Goal: Transaction & Acquisition: Purchase product/service

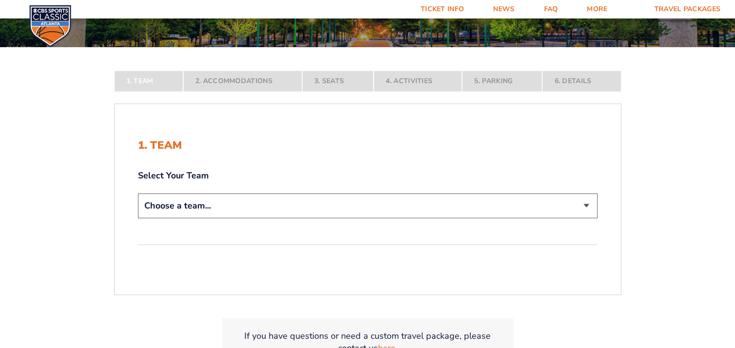
scroll to position [146, 0]
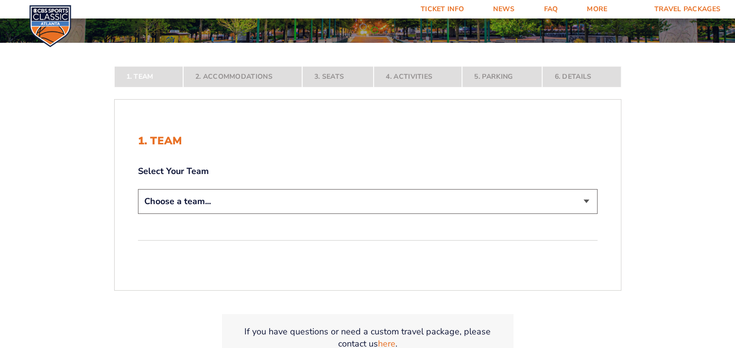
click at [586, 202] on select "Choose a team... [US_STATE] Wildcats [US_STATE] State Buckeyes [US_STATE] Tar H…" at bounding box center [368, 201] width 460 height 25
select select "12757"
click at [138, 214] on select "Choose a team... [US_STATE] Wildcats [US_STATE] State Buckeyes [US_STATE] Tar H…" at bounding box center [368, 201] width 460 height 25
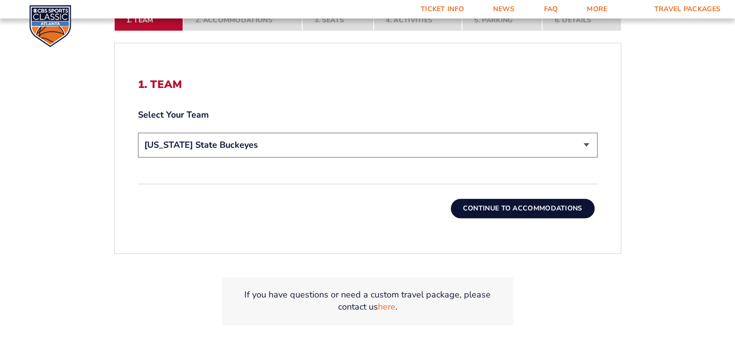
scroll to position [292, 0]
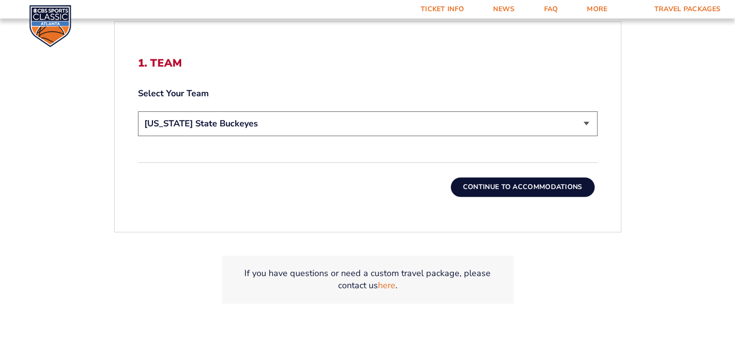
click at [520, 188] on button "Continue To Accommodations" at bounding box center [523, 186] width 144 height 19
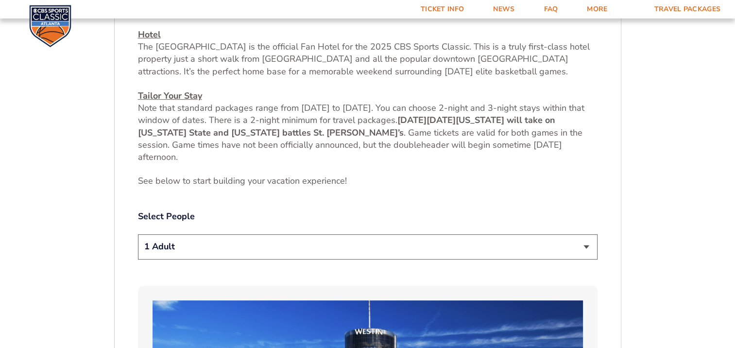
scroll to position [407, 0]
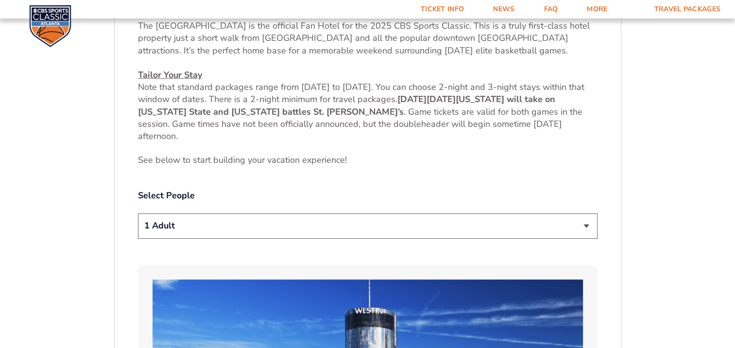
click at [584, 225] on select "1 Adult 2 Adults 3 Adults 4 Adults 2 Adults + 1 Child 2 Adults + 2 Children 2 A…" at bounding box center [368, 225] width 460 height 25
select select "2 Adults"
click at [138, 213] on select "1 Adult 2 Adults 3 Adults 4 Adults 2 Adults + 1 Child 2 Adults + 2 Children 2 A…" at bounding box center [368, 225] width 460 height 25
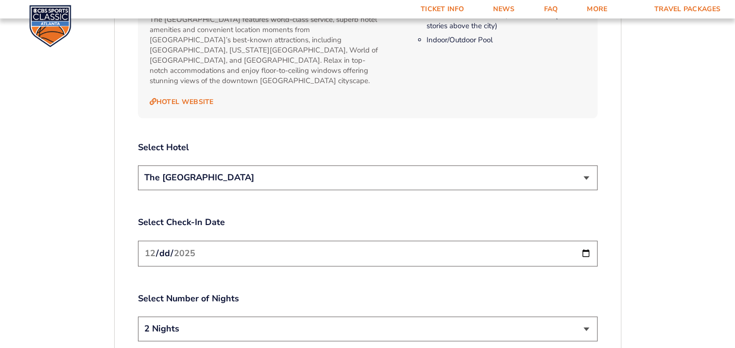
scroll to position [1088, 0]
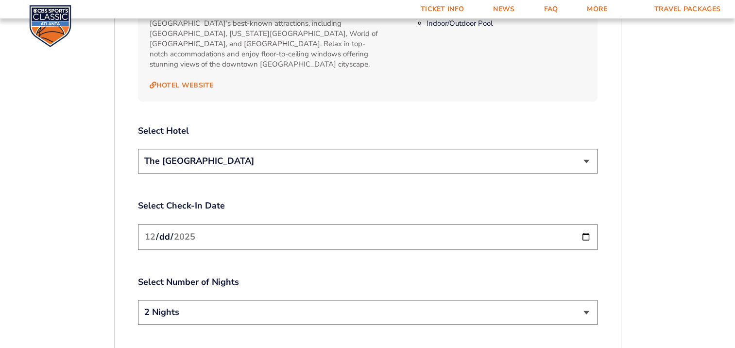
click at [585, 226] on input "[DATE]" at bounding box center [368, 237] width 460 height 26
type input "[DATE]"
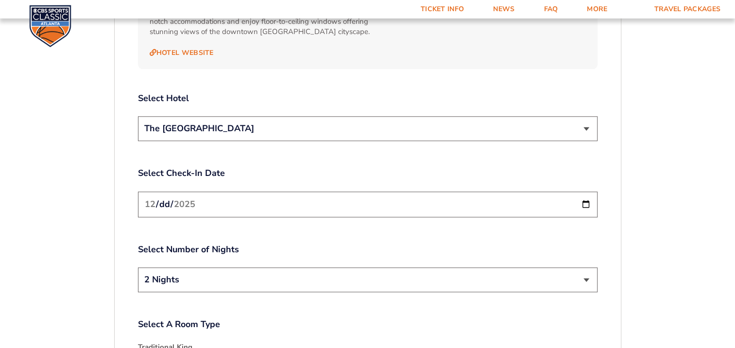
scroll to position [1136, 0]
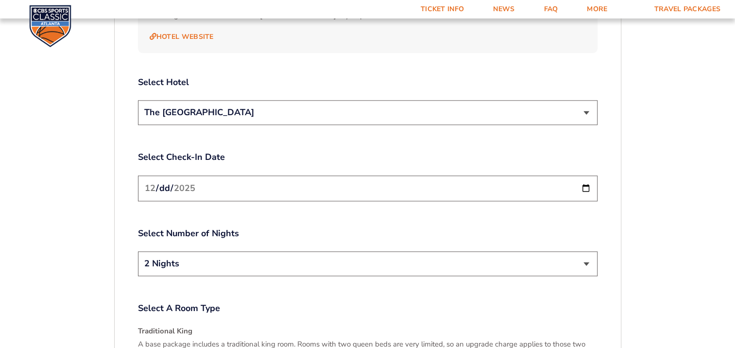
click at [586, 252] on select "2 Nights 3 Nights" at bounding box center [368, 263] width 460 height 25
select select "3 Nights"
click at [138, 251] on select "2 Nights 3 Nights" at bounding box center [368, 263] width 460 height 25
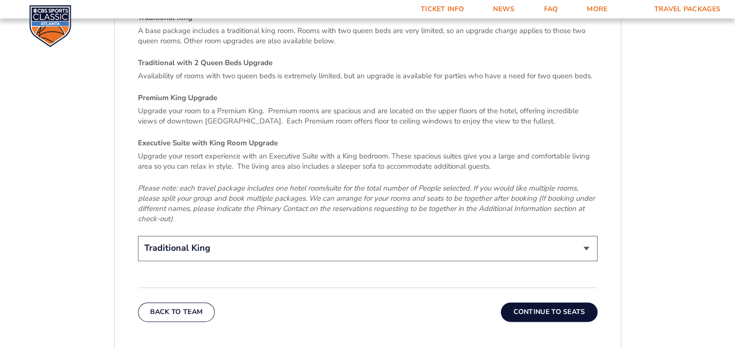
scroll to position [1477, 0]
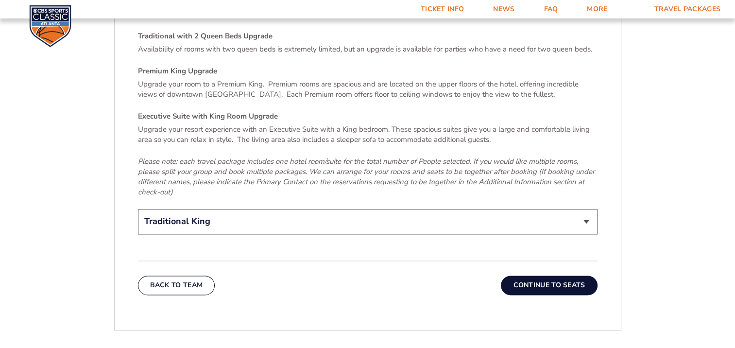
click at [542, 276] on button "Continue To Seats" at bounding box center [549, 285] width 96 height 19
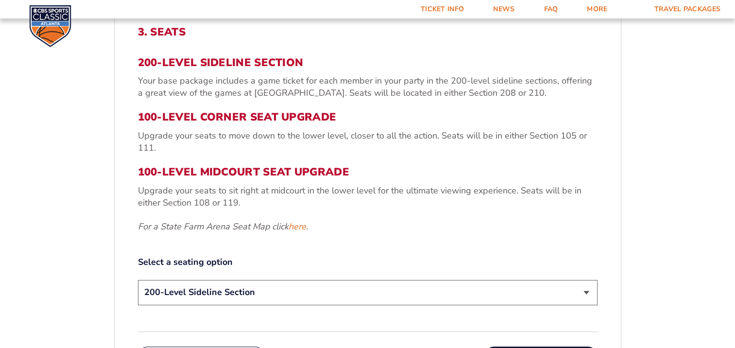
scroll to position [359, 0]
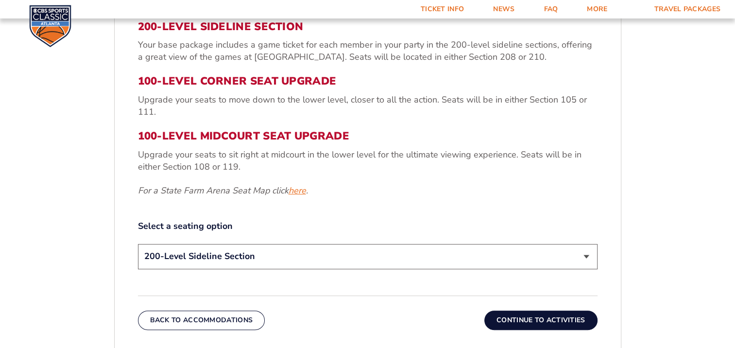
click at [305, 192] on link "here" at bounding box center [297, 191] width 17 height 12
click at [249, 257] on select "200-Level Sideline Section 100-Level Corner Seat Upgrade (+$120 per person) 100…" at bounding box center [368, 256] width 460 height 25
select select "100-Level Corner Seat Upgrade"
click at [138, 244] on select "200-Level Sideline Section 100-Level Corner Seat Upgrade (+$120 per person) 100…" at bounding box center [368, 256] width 460 height 25
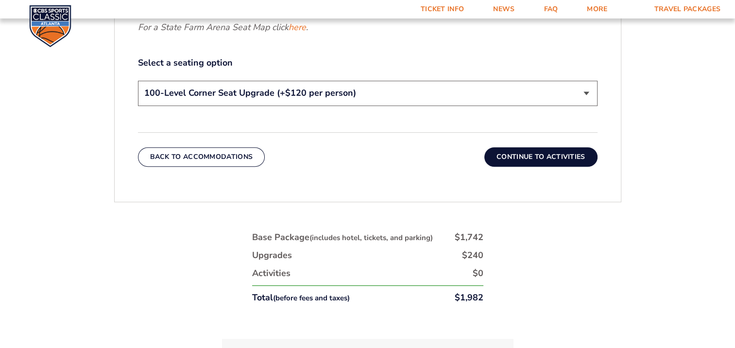
scroll to position [553, 0]
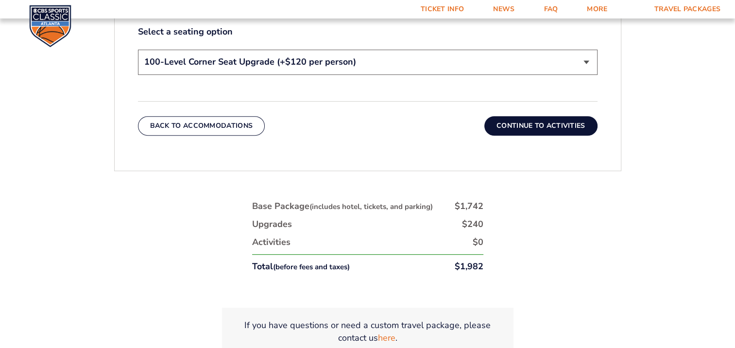
click at [551, 129] on button "Continue To Activities" at bounding box center [541, 125] width 113 height 19
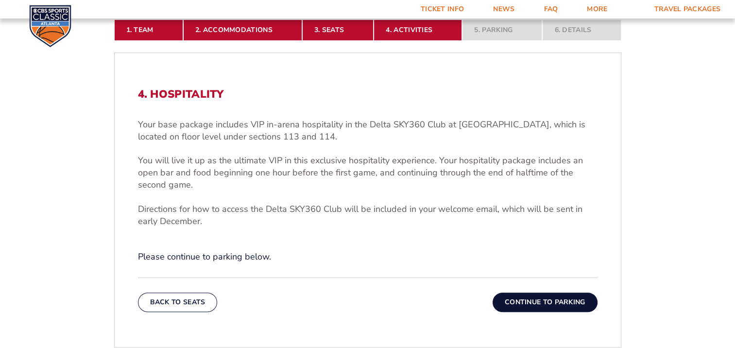
scroll to position [261, 0]
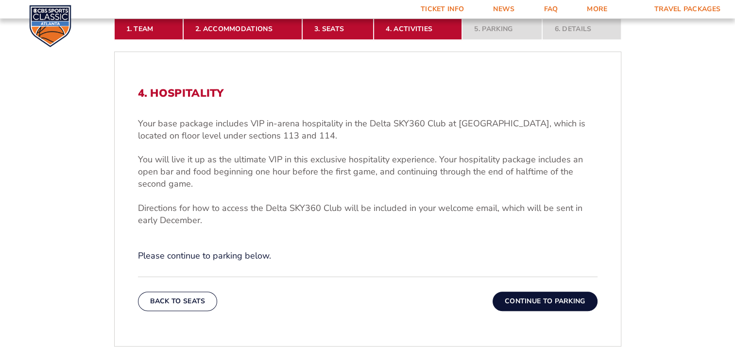
click at [528, 297] on button "Continue To Parking" at bounding box center [545, 301] width 105 height 19
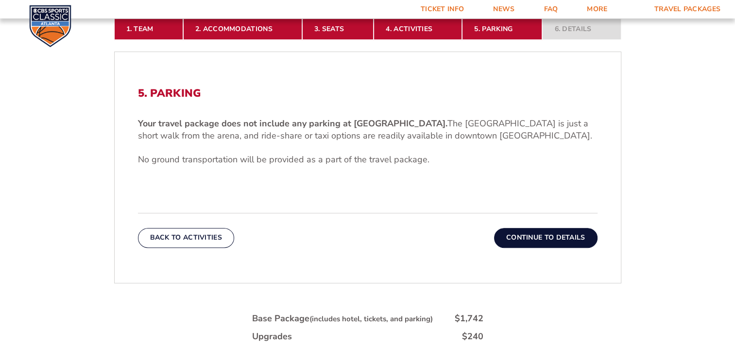
click at [561, 241] on button "Continue To Details" at bounding box center [546, 237] width 104 height 19
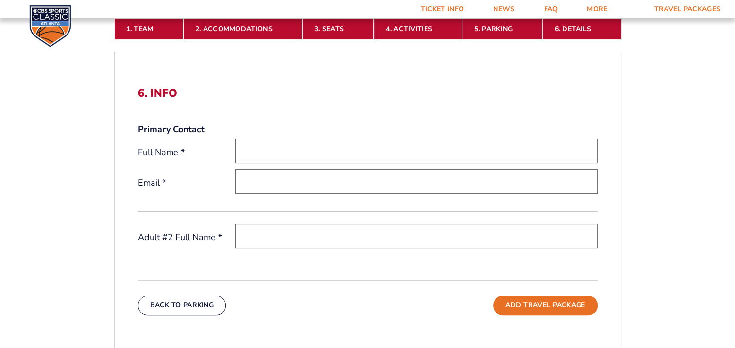
click at [312, 150] on input "text" at bounding box center [416, 151] width 363 height 25
type input "Greg Bretz"
type input "bretzgreg@yahoo.com"
click at [300, 235] on input "text" at bounding box center [416, 236] width 363 height 25
type input "Kim Bretz"
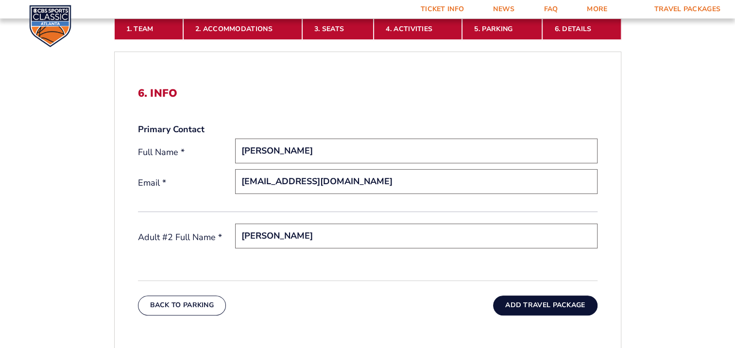
click at [534, 305] on button "Add Travel Package" at bounding box center [545, 305] width 104 height 19
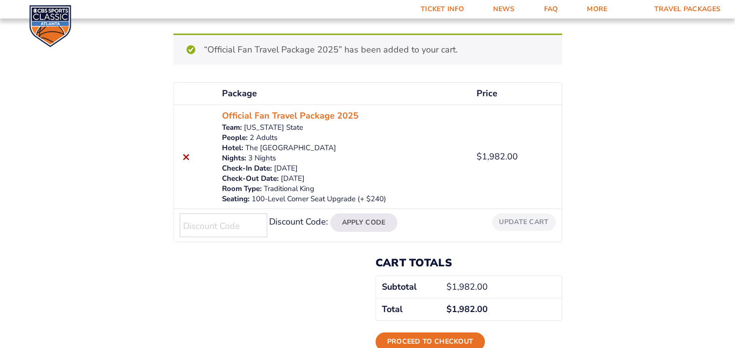
scroll to position [97, 0]
